Goal: Information Seeking & Learning: Compare options

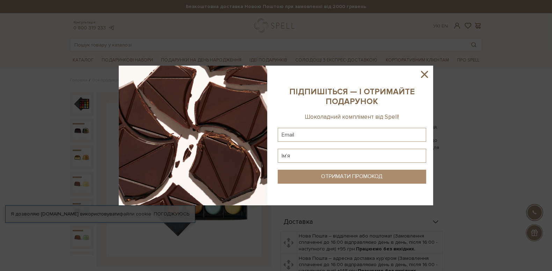
click at [425, 76] on icon at bounding box center [424, 74] width 7 height 7
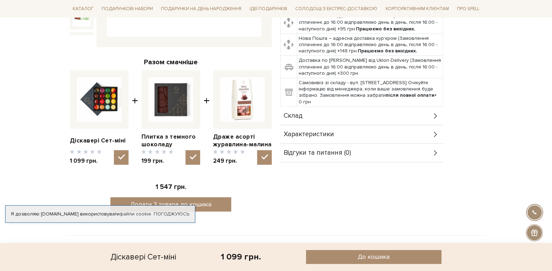
scroll to position [10, 0]
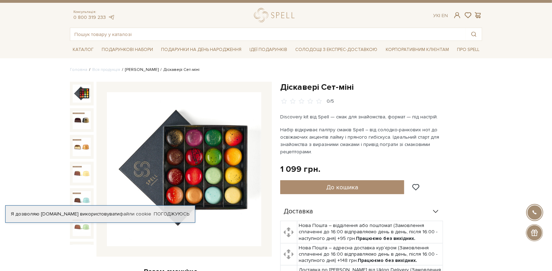
click at [135, 70] on link "[PERSON_NAME]" at bounding box center [142, 69] width 34 height 5
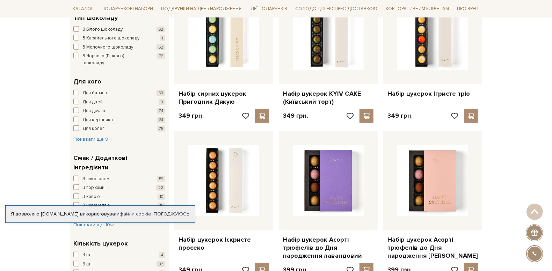
scroll to position [279, 0]
